Goal: Task Accomplishment & Management: Use online tool/utility

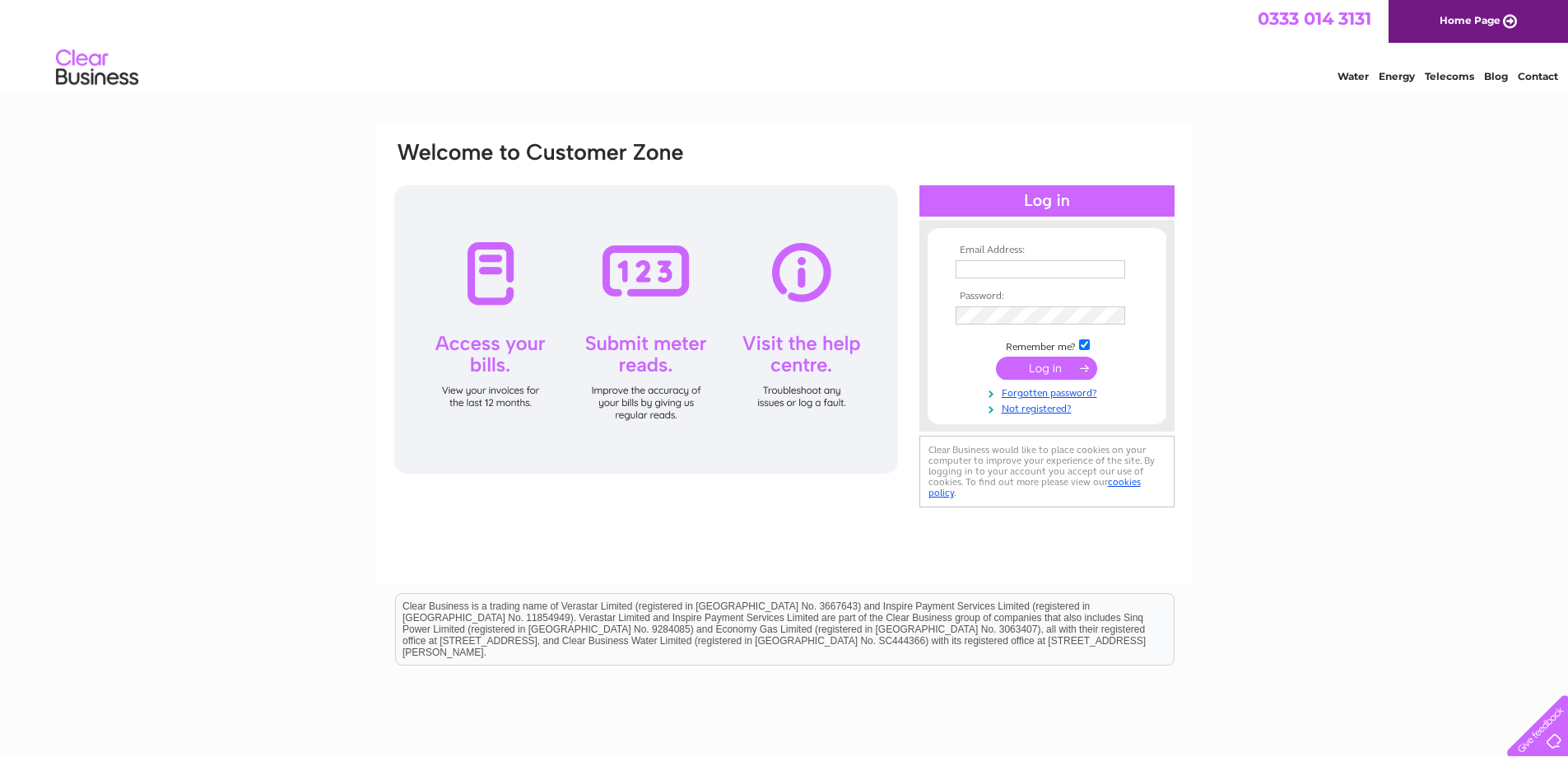
click at [1040, 274] on input "text" at bounding box center [1041, 268] width 170 height 18
type input "purchaseledger@pbic.org.uk"
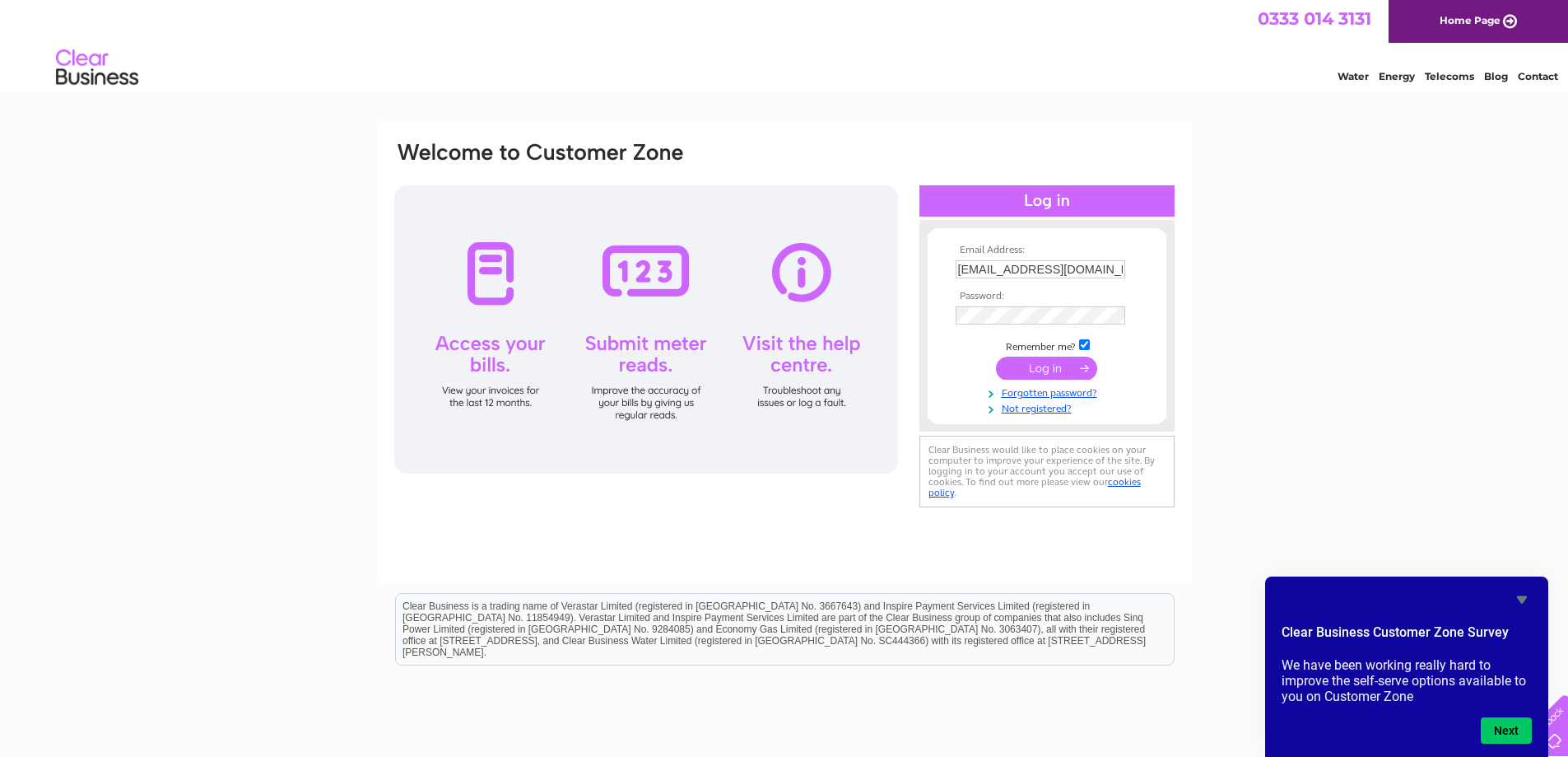
click at [1065, 378] on input "submit" at bounding box center [1046, 368] width 101 height 23
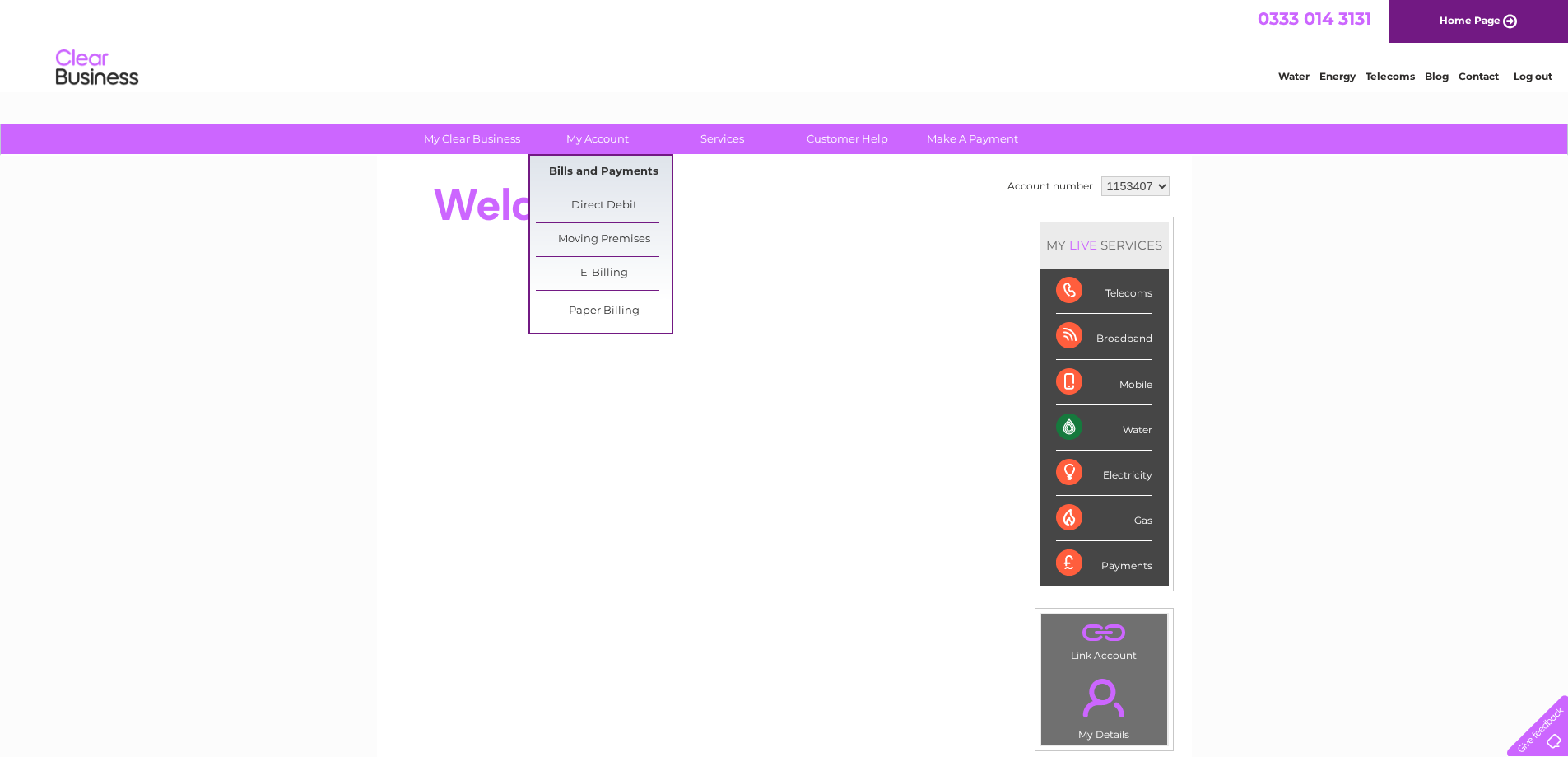
click at [589, 168] on link "Bills and Payments" at bounding box center [604, 172] width 136 height 33
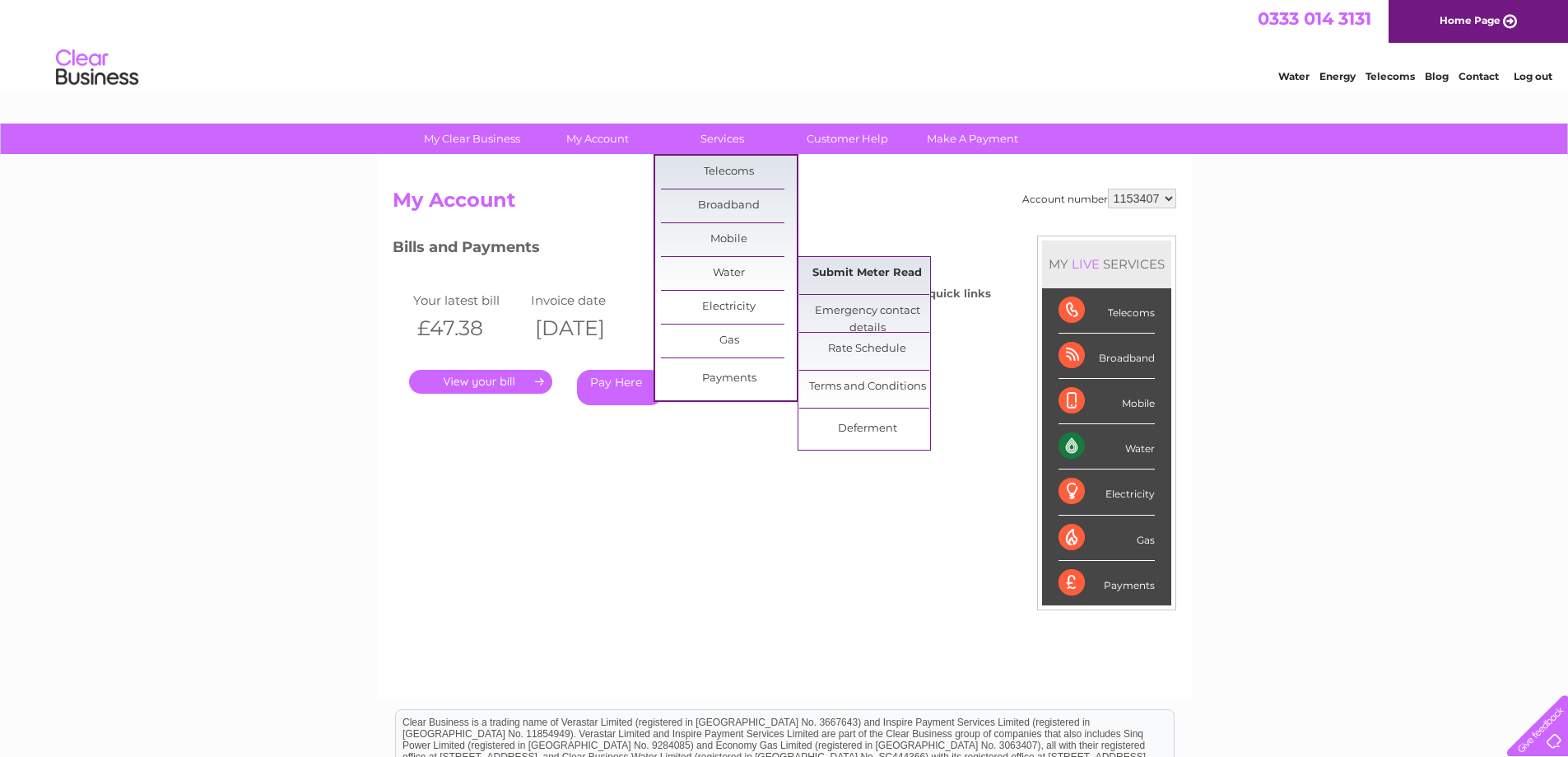
click at [877, 273] on link "Submit Meter Read" at bounding box center [867, 273] width 136 height 33
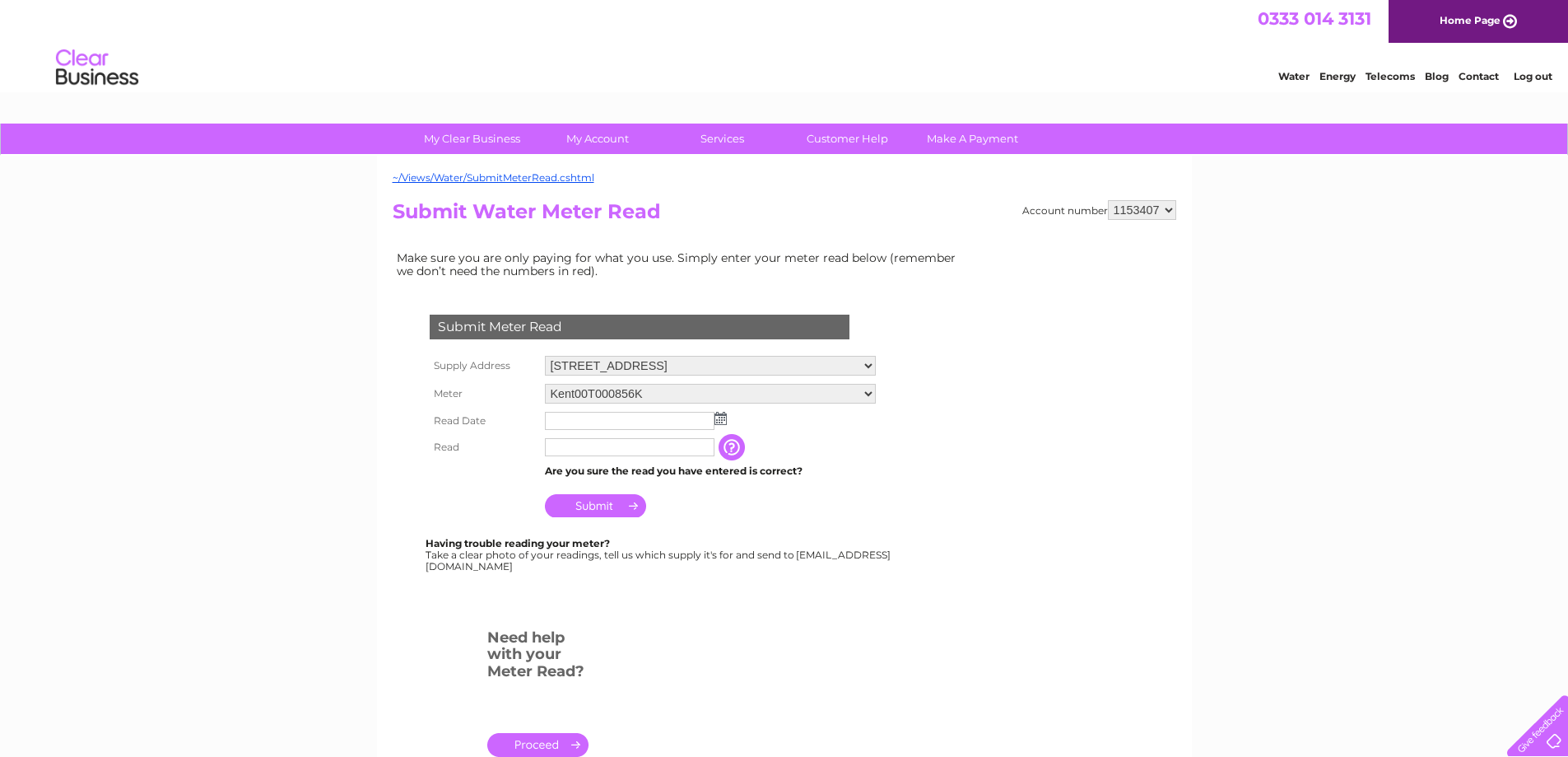
click at [721, 419] on img at bounding box center [720, 419] width 13 height 14
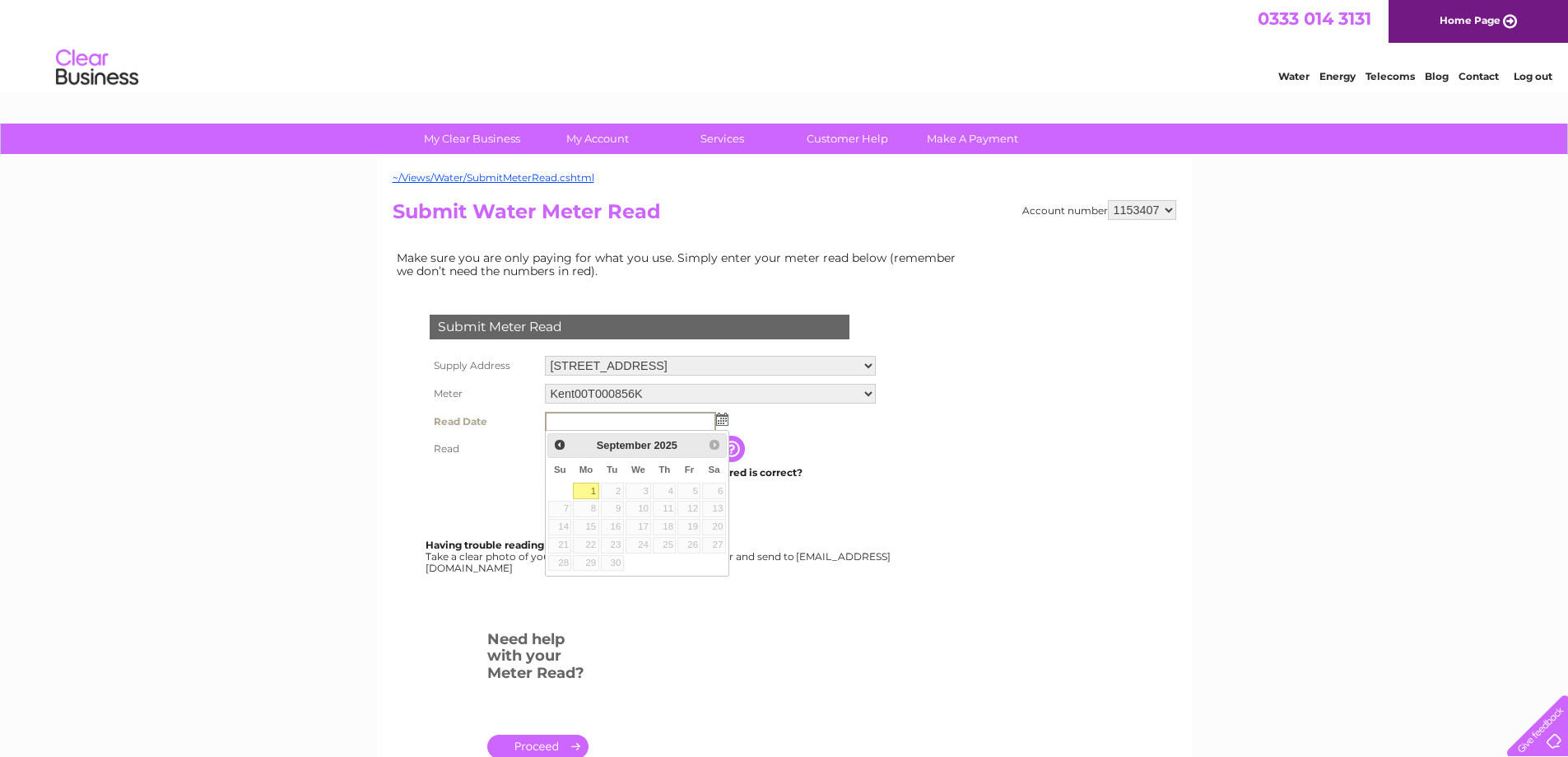
click at [585, 488] on link "1" at bounding box center [586, 490] width 25 height 16
type input "2025/09/01"
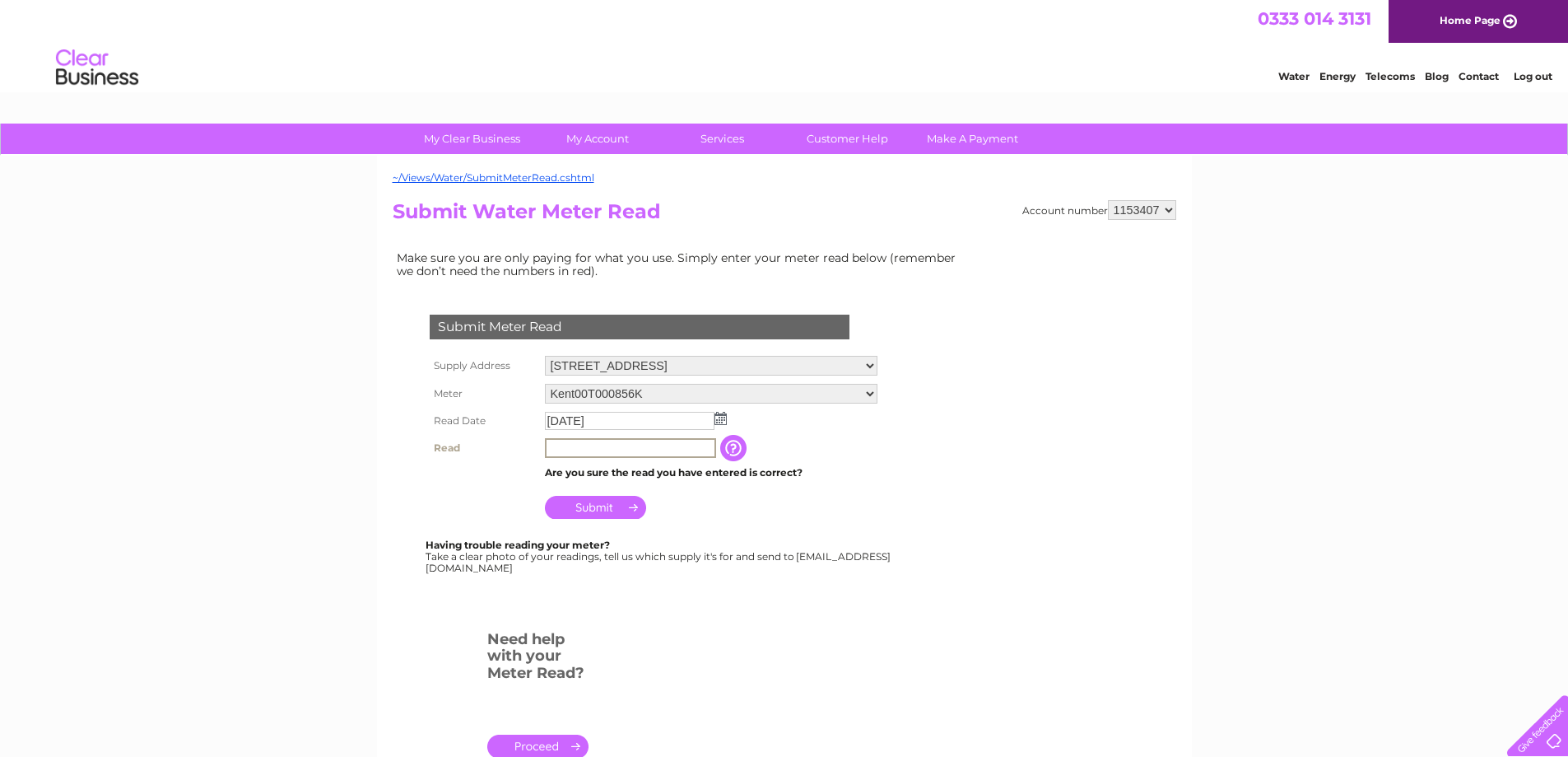
click at [579, 441] on input "text" at bounding box center [631, 448] width 172 height 20
type input "2589"
click at [586, 513] on input "Submit" at bounding box center [595, 506] width 101 height 23
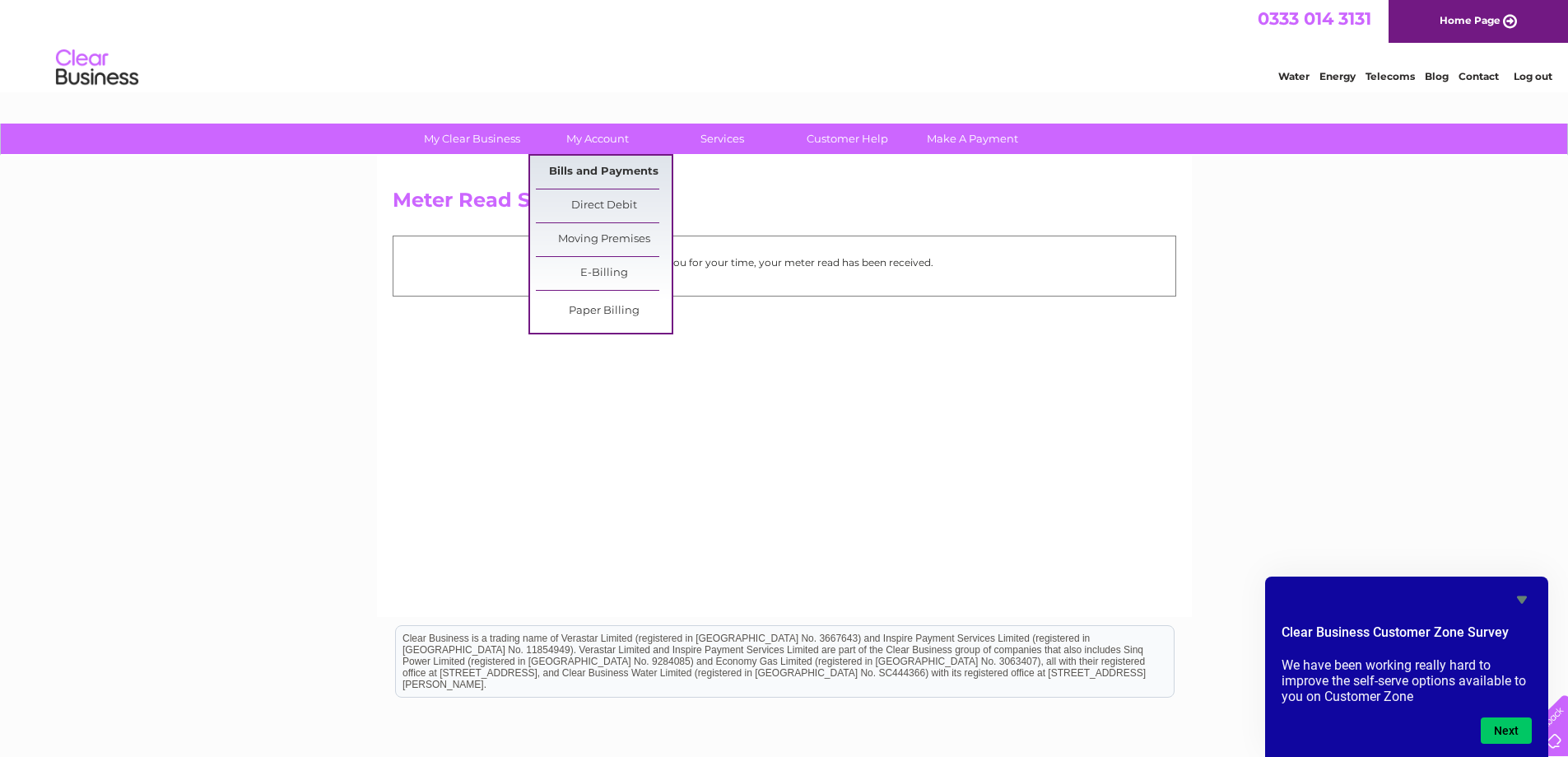
click at [602, 172] on link "Bills and Payments" at bounding box center [604, 172] width 136 height 33
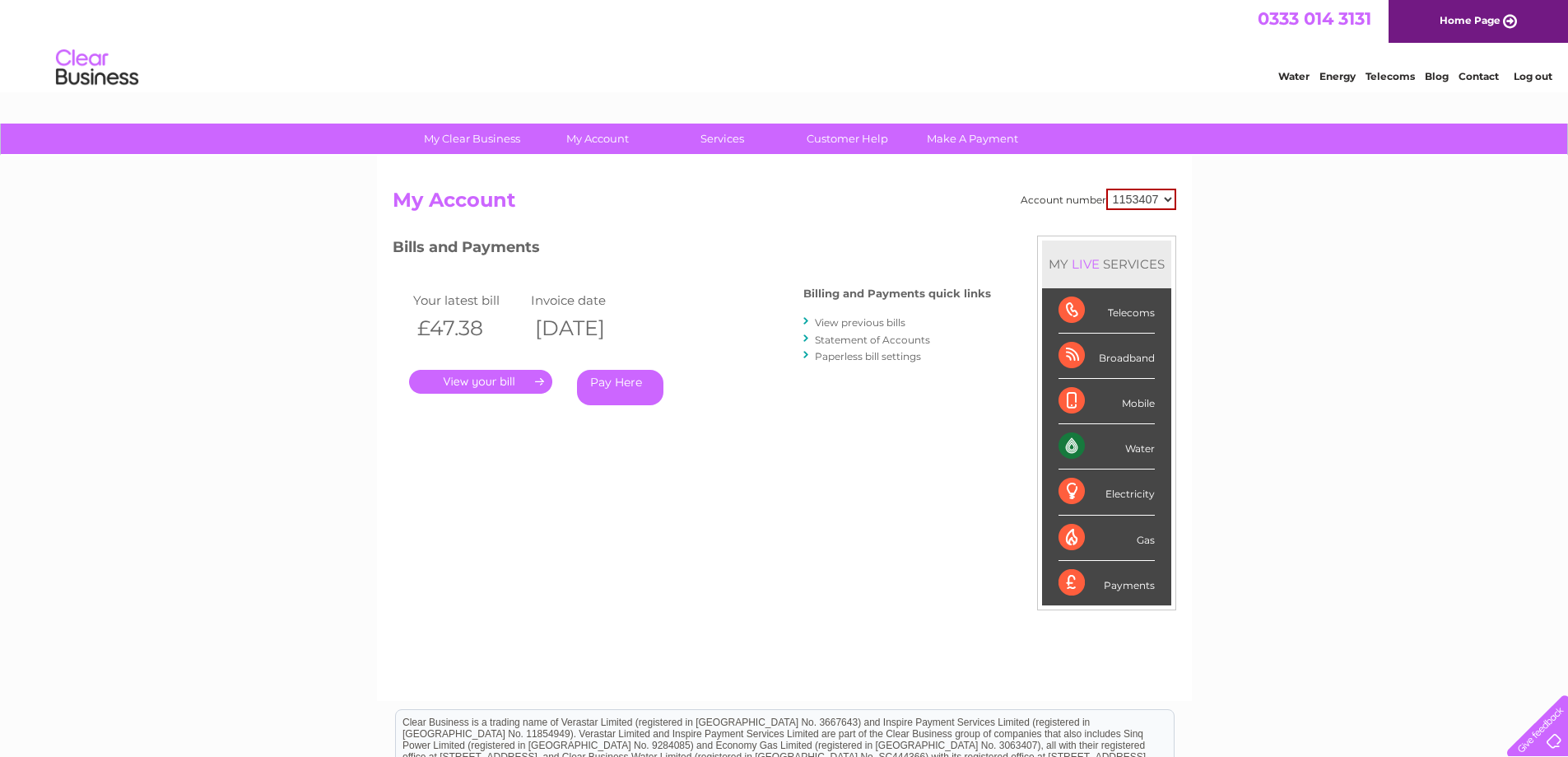
click at [478, 382] on link "." at bounding box center [481, 381] width 144 height 24
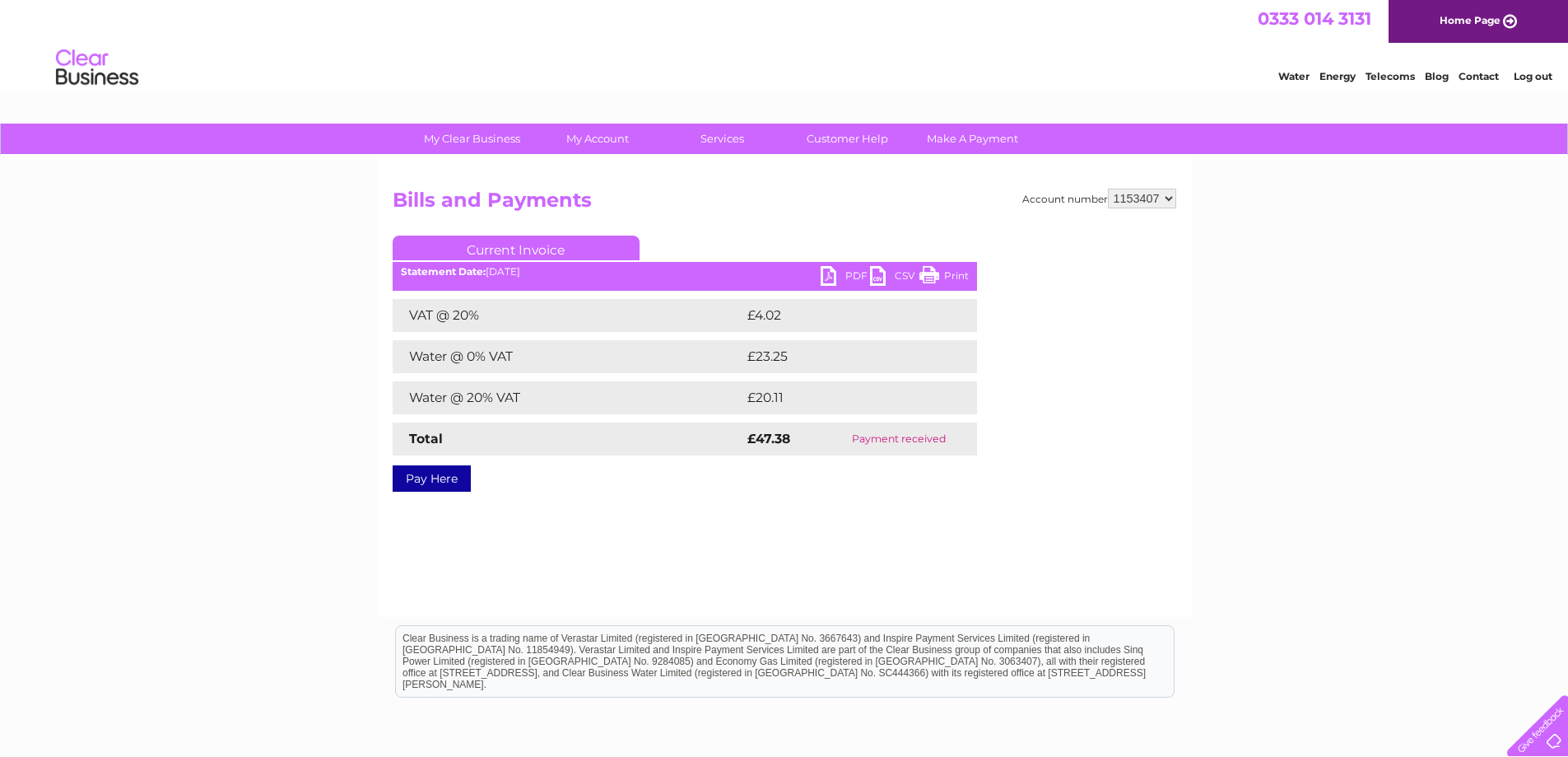
click at [827, 271] on link "PDF" at bounding box center [845, 278] width 49 height 24
